Goal: Check status: Check status

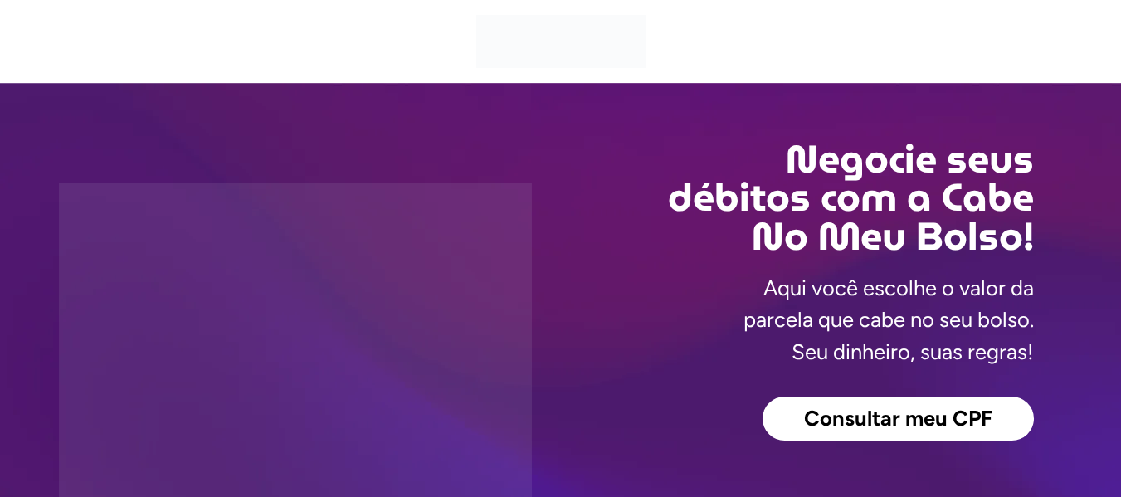
click at [935, 421] on span "Consultar meu CPF" at bounding box center [898, 419] width 188 height 22
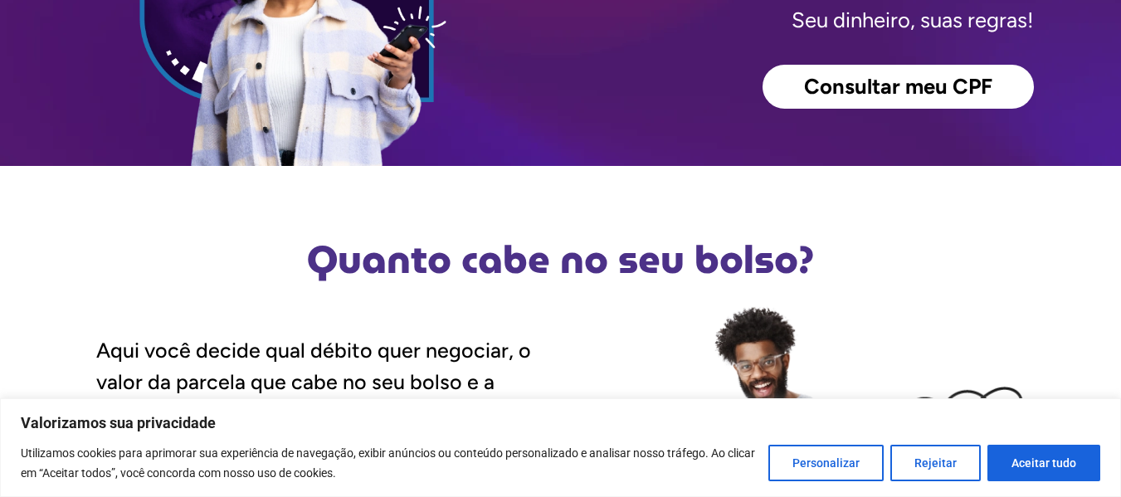
click at [900, 85] on span "Consultar meu CPF" at bounding box center [898, 87] width 188 height 22
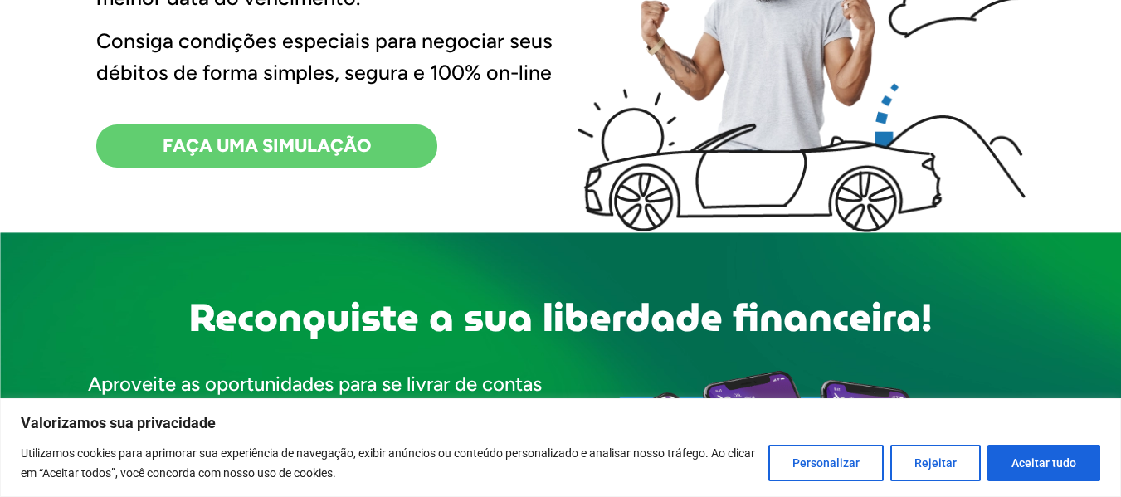
scroll to position [1161, 0]
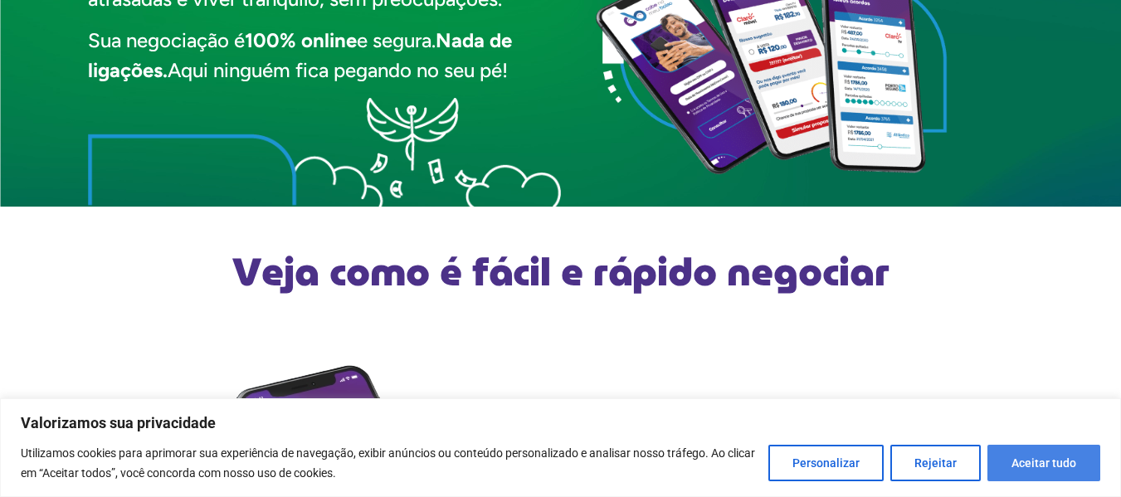
click at [1022, 463] on button "Aceitar tudo" at bounding box center [1043, 463] width 113 height 37
checkbox input "true"
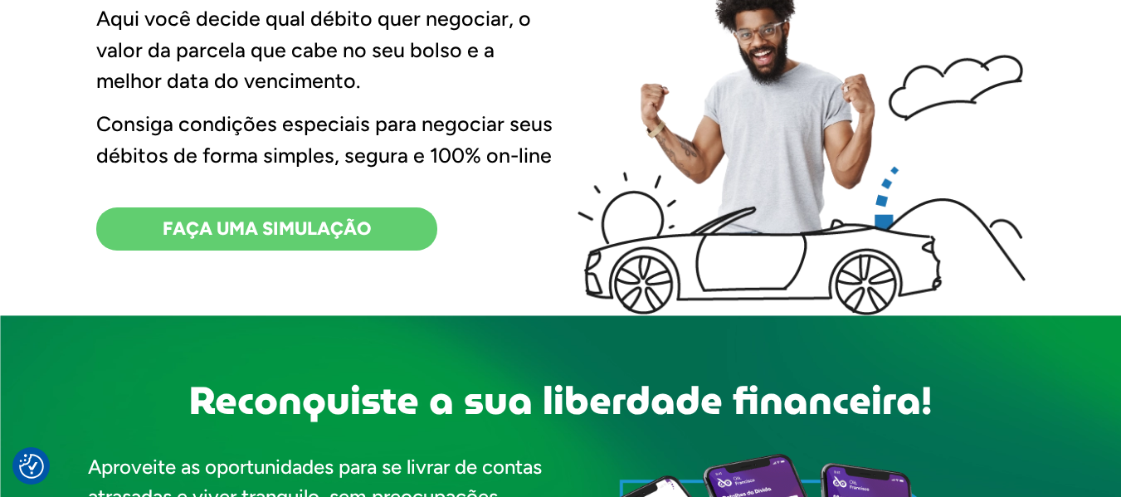
scroll to position [166, 0]
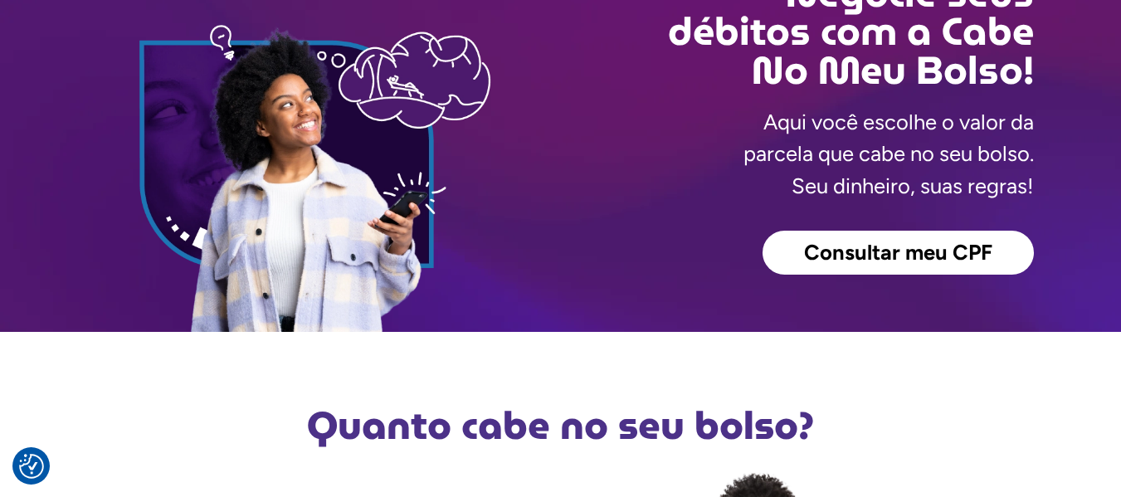
click at [908, 258] on span "Consultar meu CPF" at bounding box center [898, 253] width 188 height 22
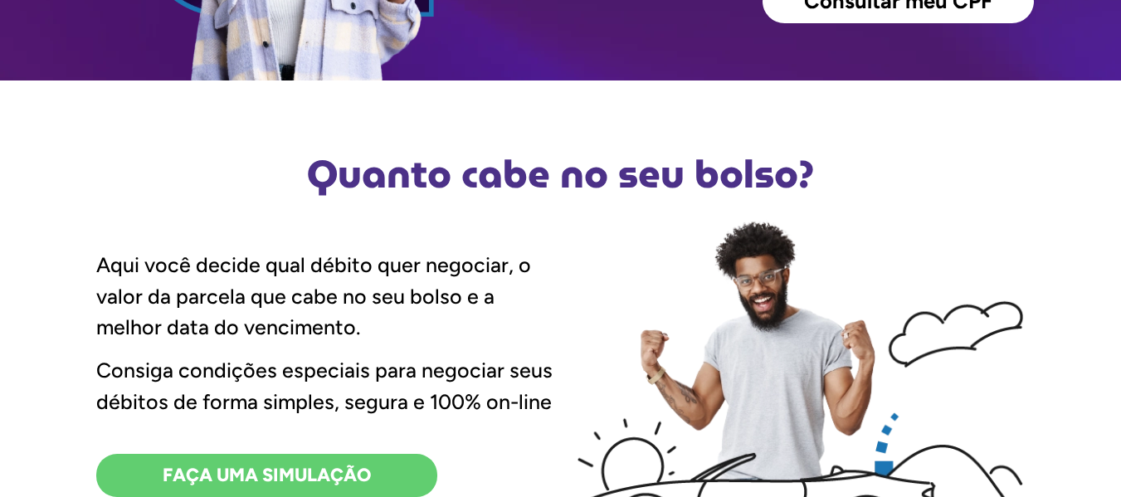
scroll to position [581, 0]
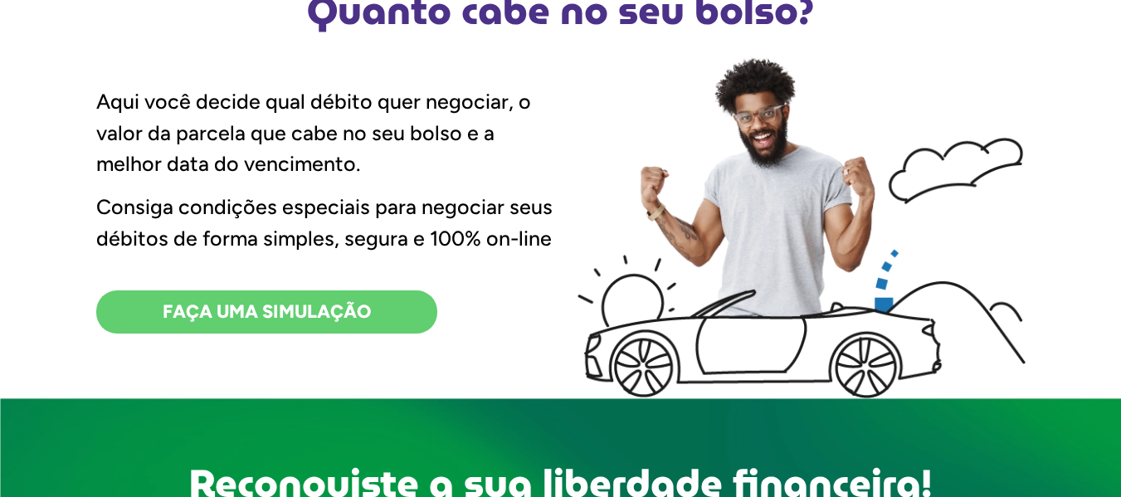
click at [364, 309] on span "FAÇA UMA SIMULAÇÃO" at bounding box center [267, 312] width 208 height 18
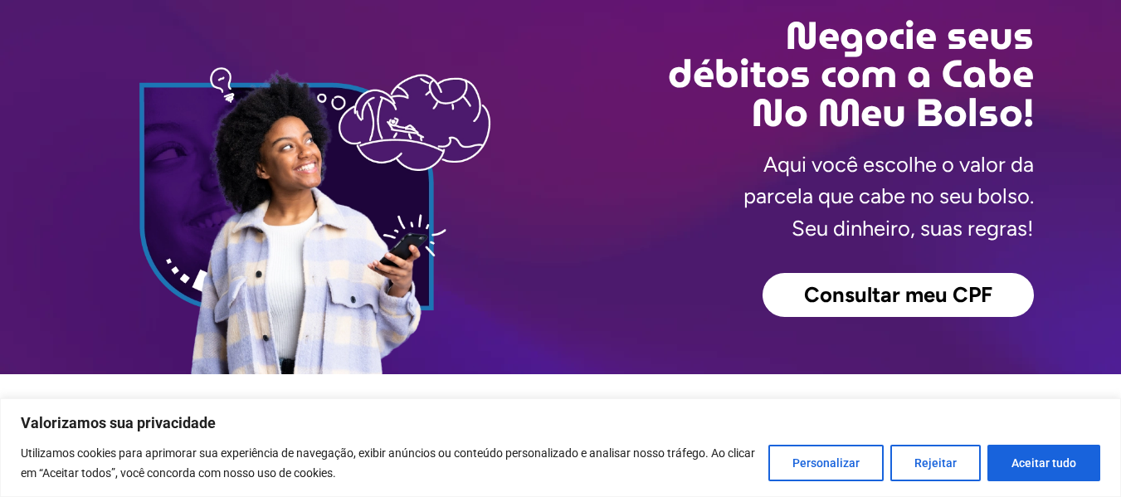
scroll to position [83, 0]
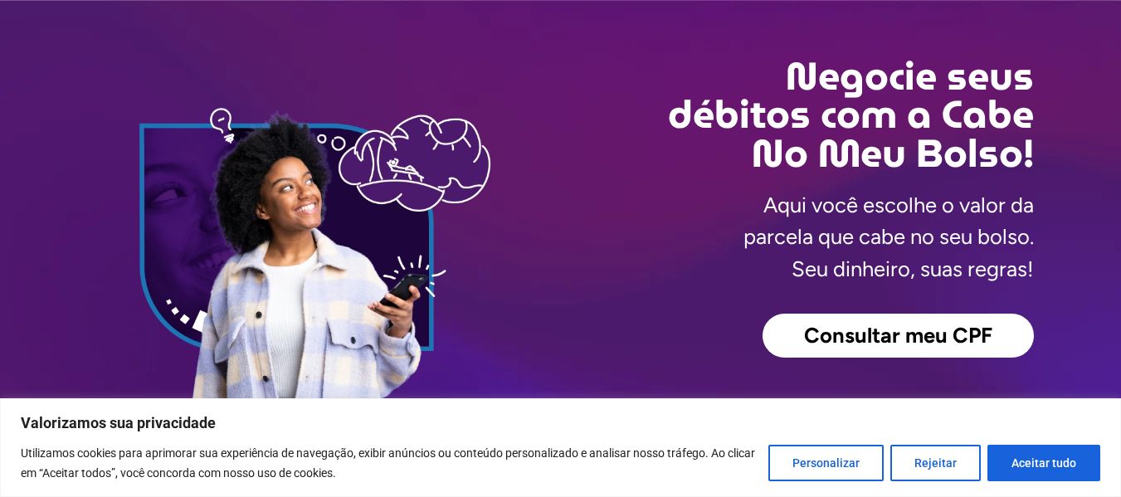
click at [883, 334] on span "Consultar meu CPF" at bounding box center [898, 336] width 188 height 22
